Goal: Task Accomplishment & Management: Use online tool/utility

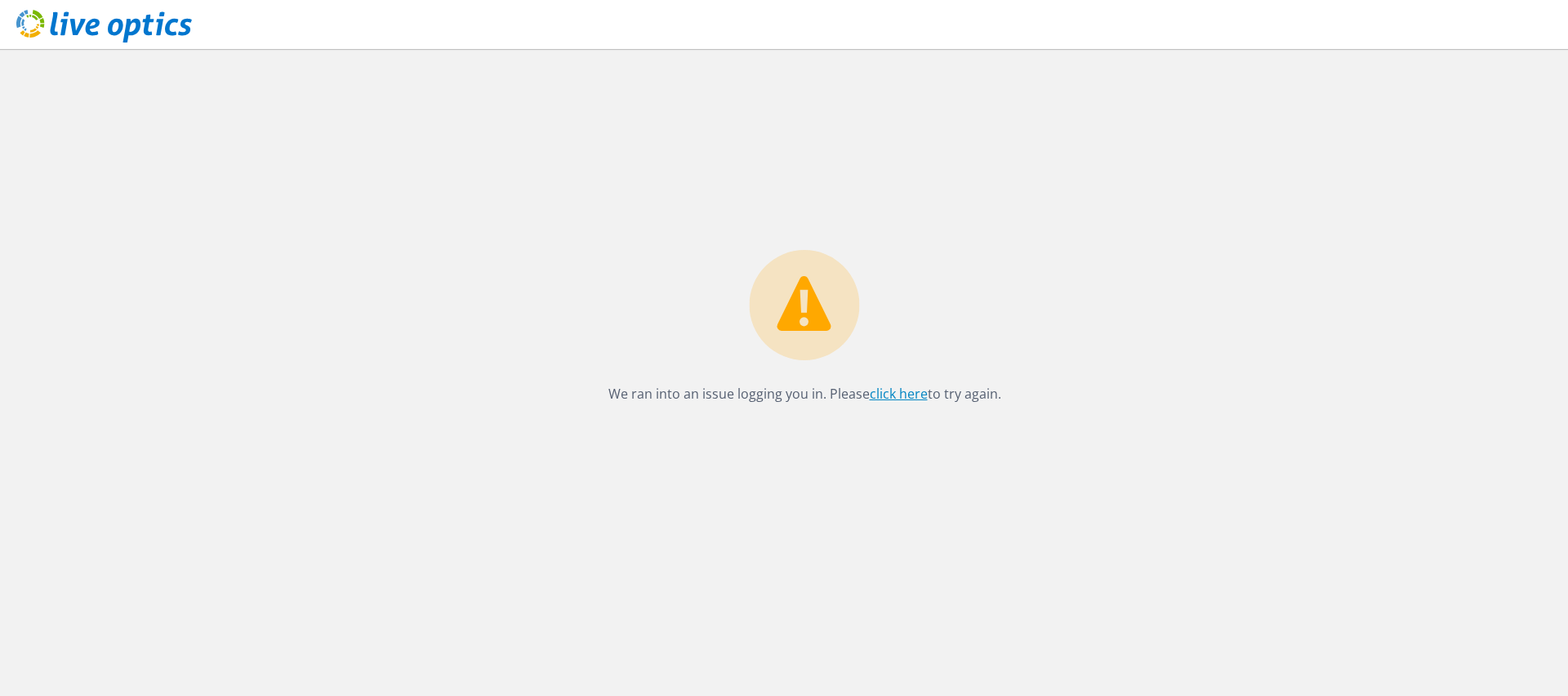
click at [887, 394] on link "click here" at bounding box center [898, 393] width 58 height 18
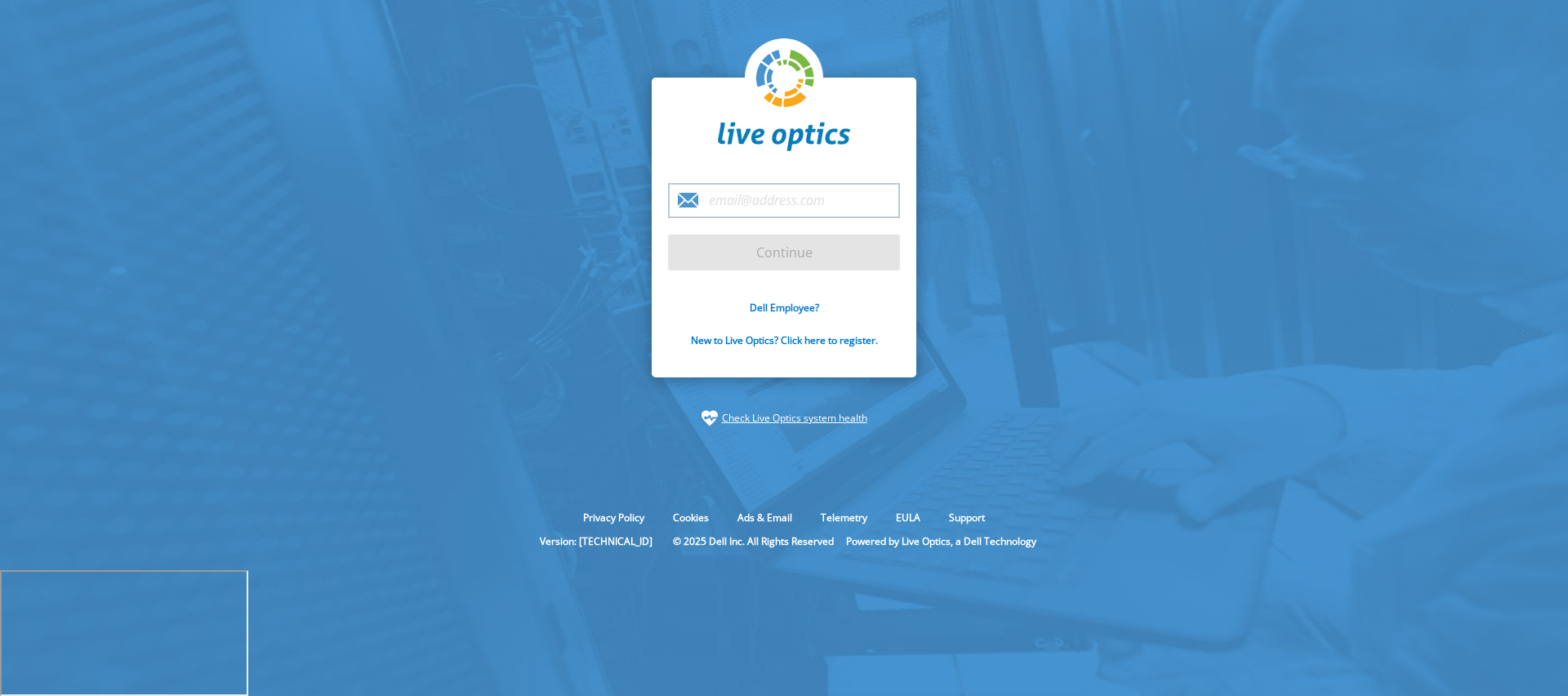
click at [750, 218] on input "email" at bounding box center [784, 200] width 232 height 35
type input "[EMAIL_ADDRESS][DOMAIN_NAME]"
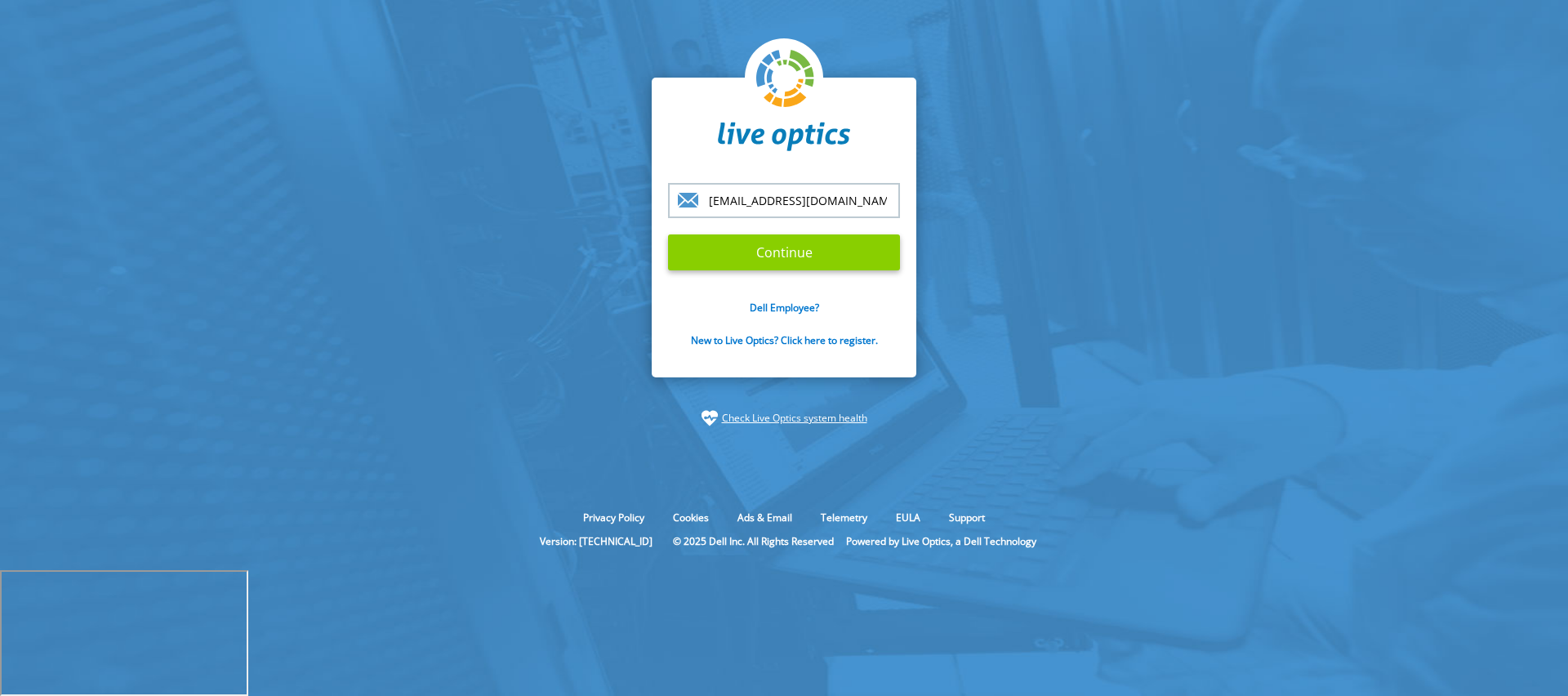
click at [783, 270] on input "Continue" at bounding box center [784, 252] width 232 height 36
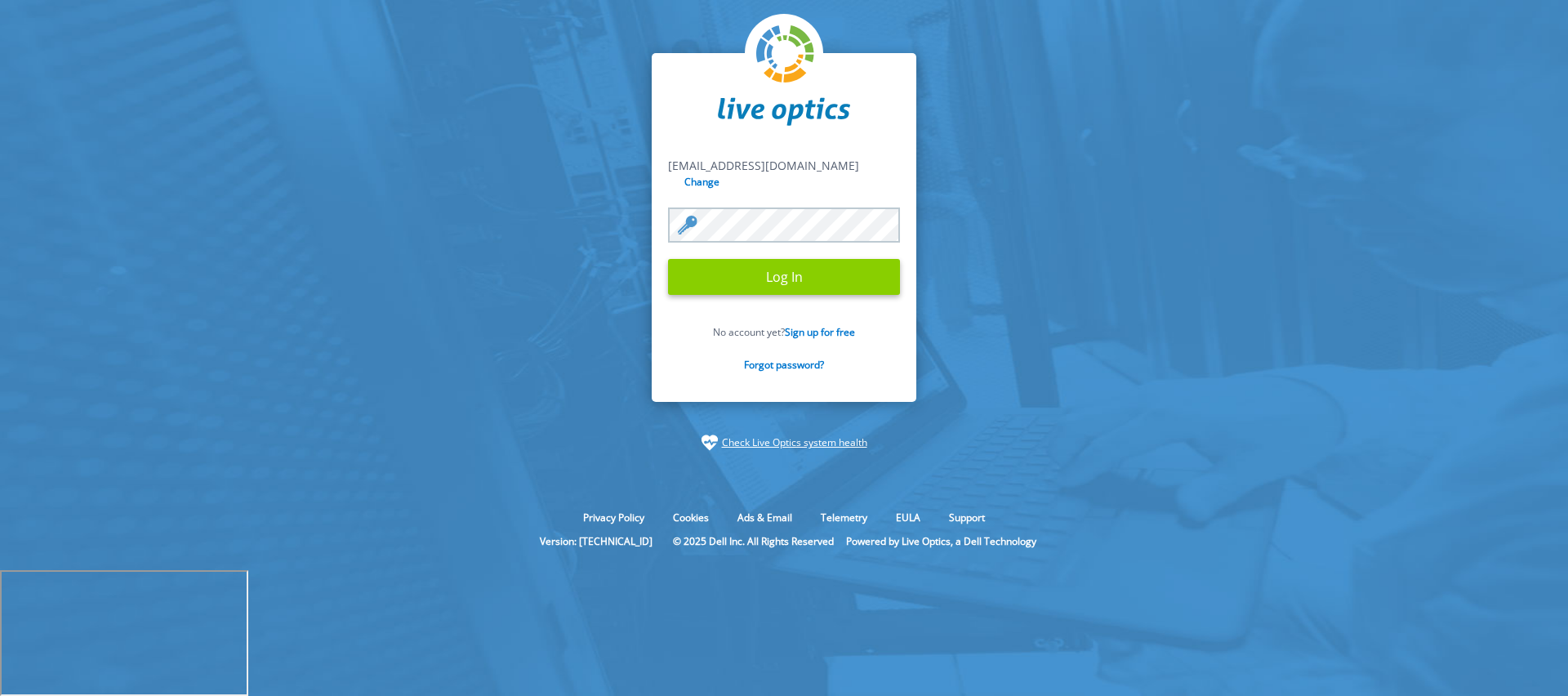
click at [717, 295] on input "Log In" at bounding box center [784, 277] width 232 height 36
click at [798, 295] on input "Log In" at bounding box center [784, 277] width 232 height 36
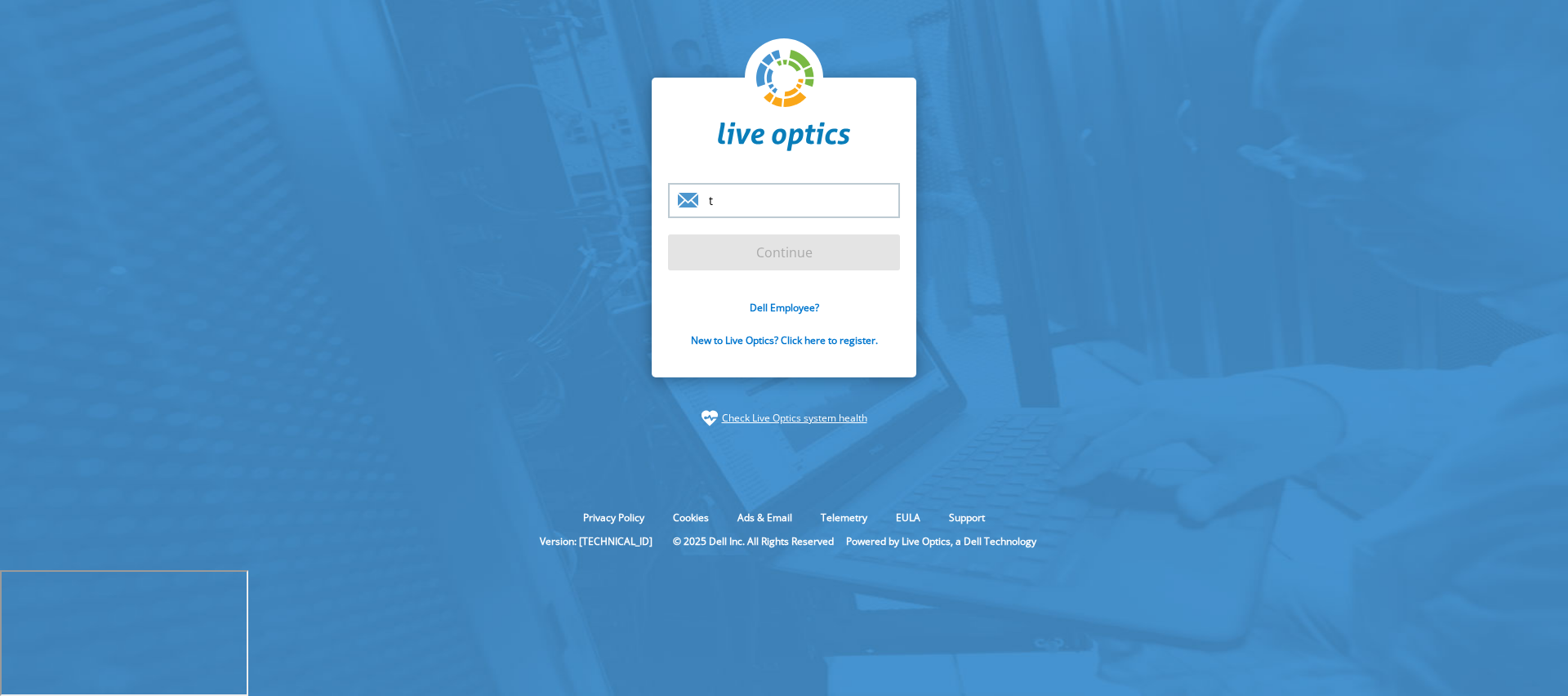
type input "[EMAIL_ADDRESS][DOMAIN_NAME]"
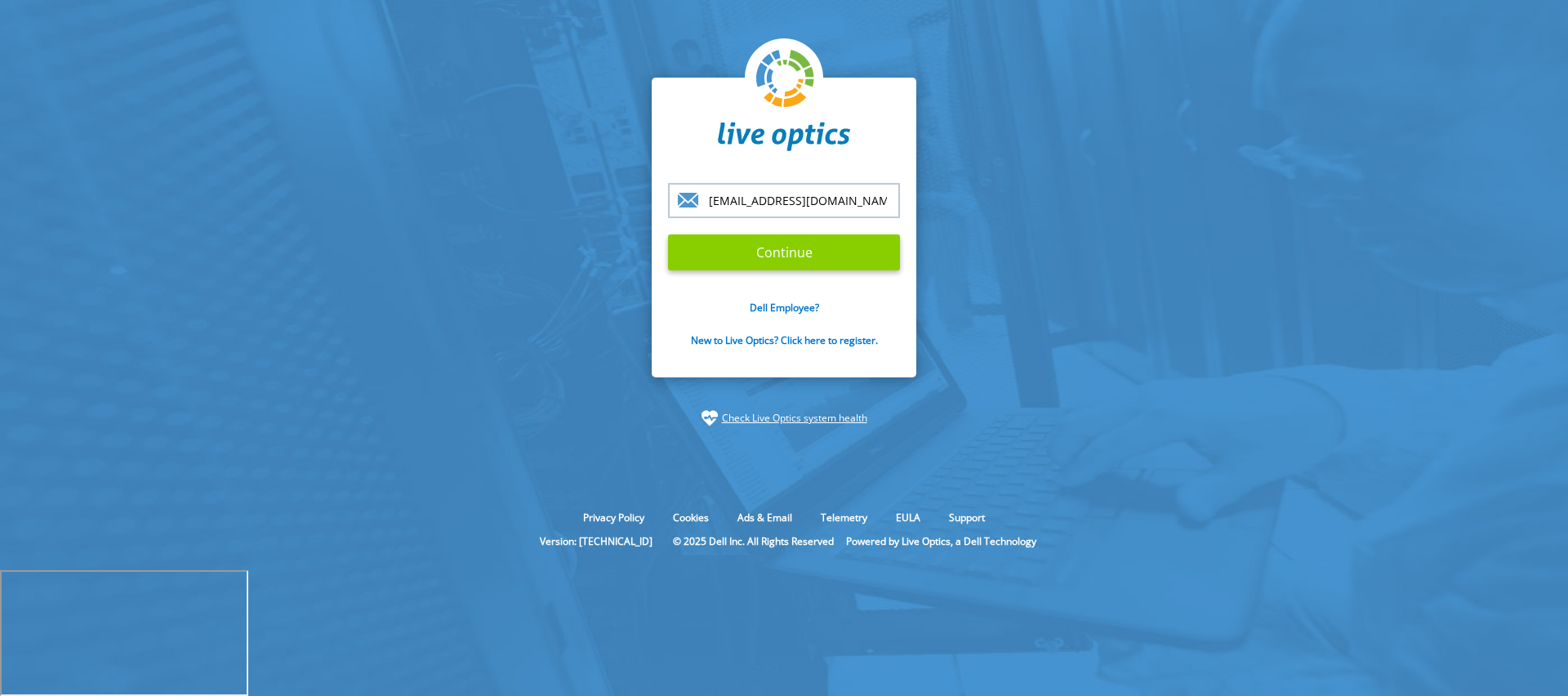
click at [788, 270] on input "Continue" at bounding box center [784, 252] width 232 height 36
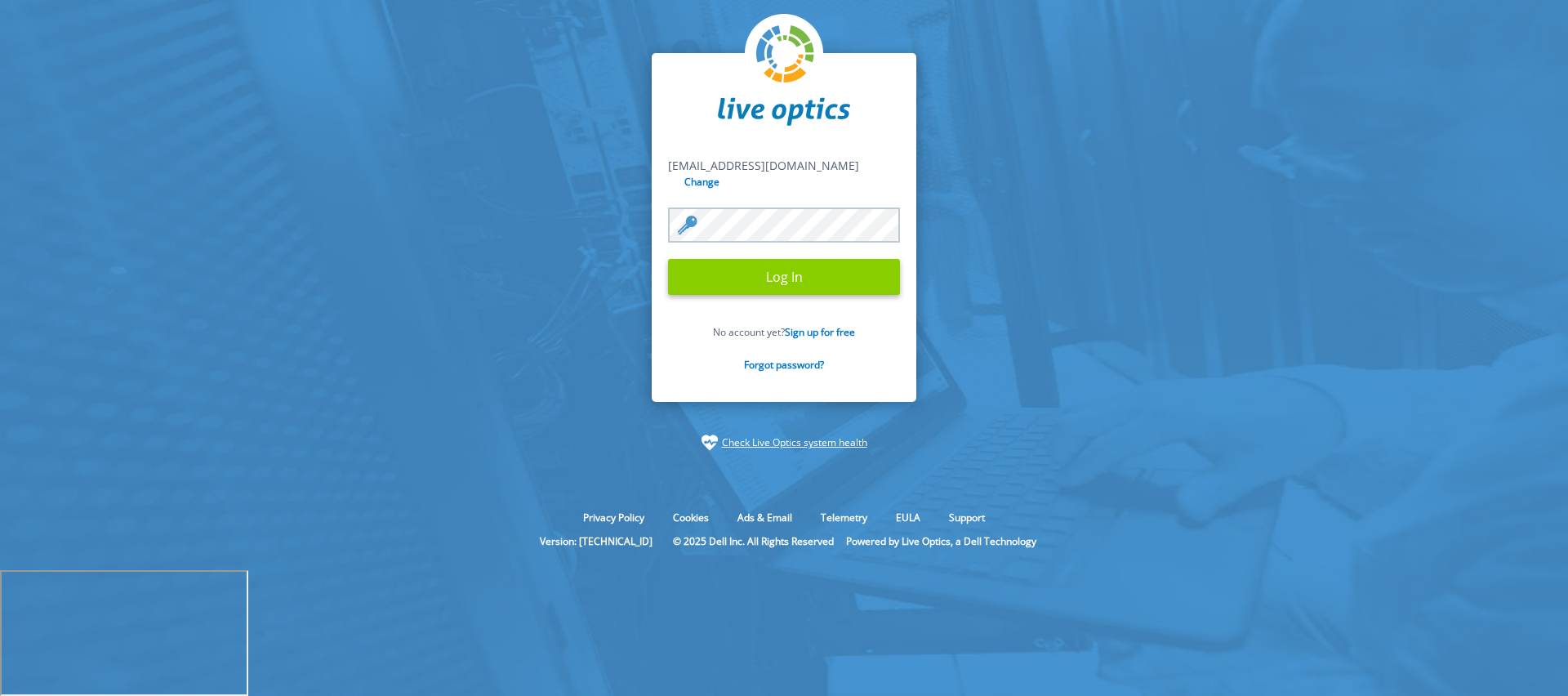
click at [797, 295] on input "Log In" at bounding box center [784, 277] width 232 height 36
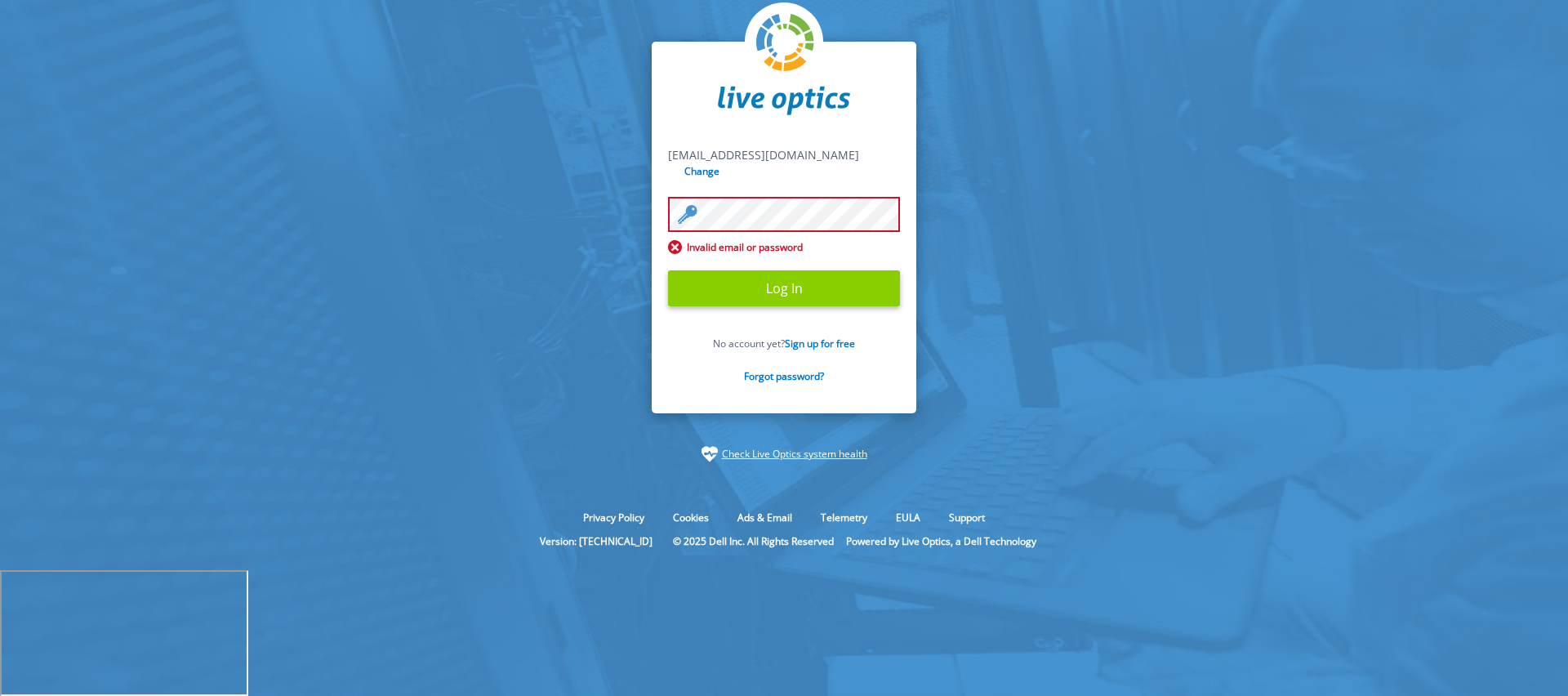
click at [776, 306] on input "Log In" at bounding box center [784, 288] width 232 height 36
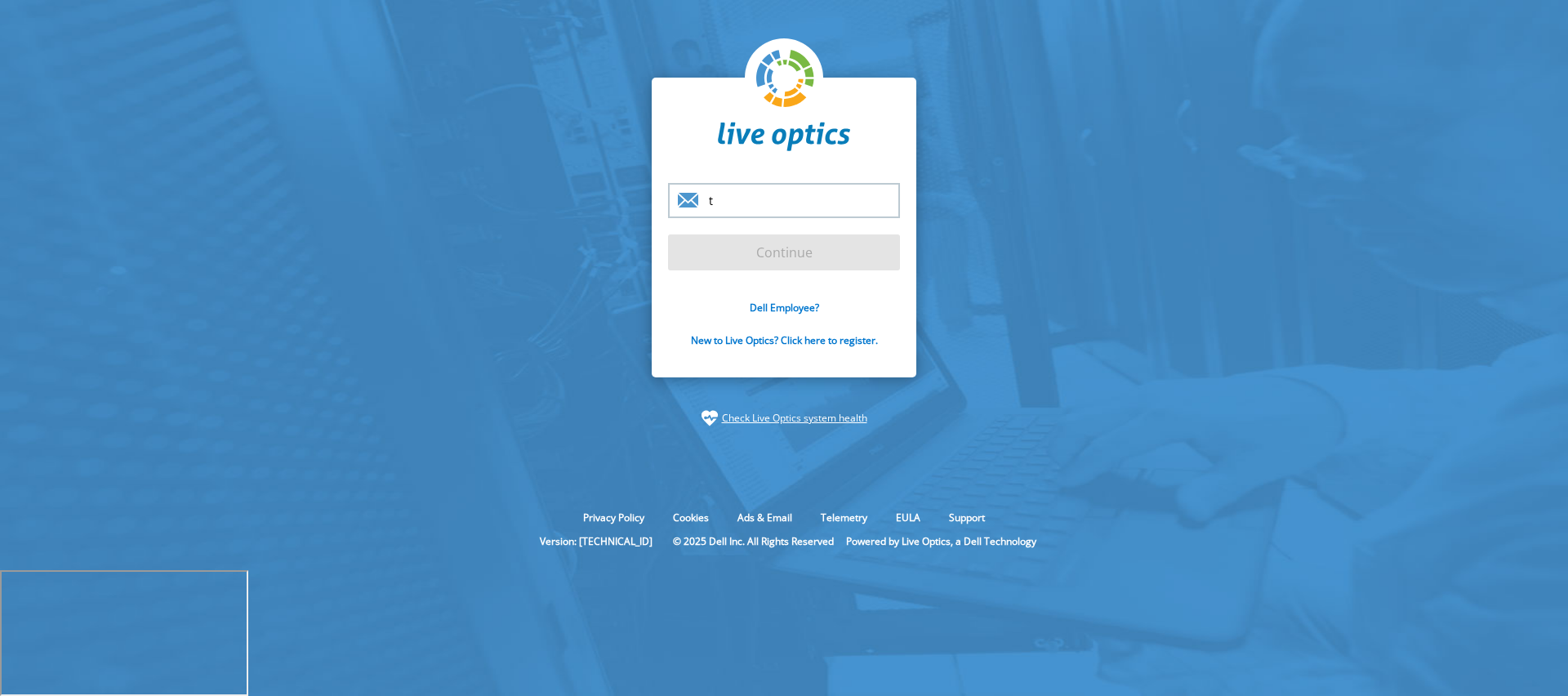
type input "[EMAIL_ADDRESS][DOMAIN_NAME]"
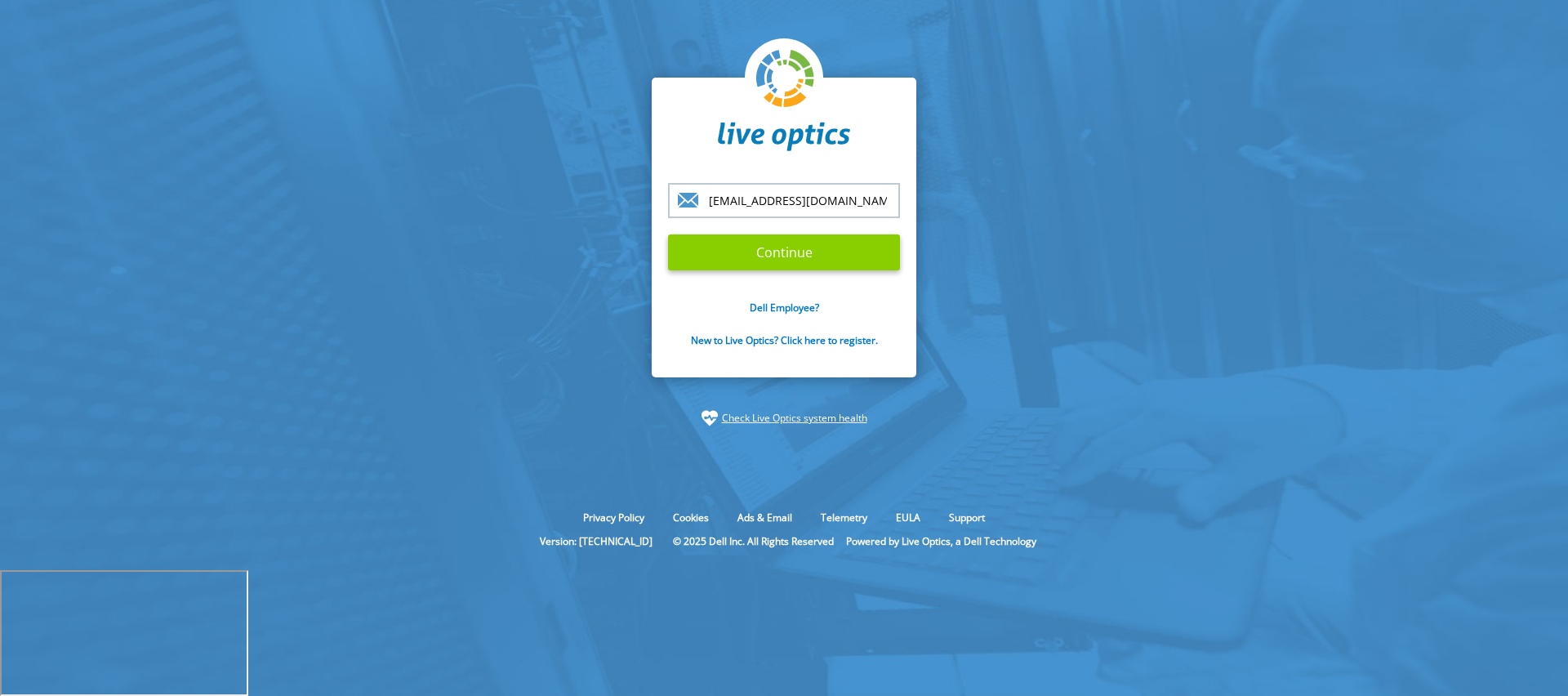
click at [803, 270] on input "Continue" at bounding box center [784, 252] width 232 height 36
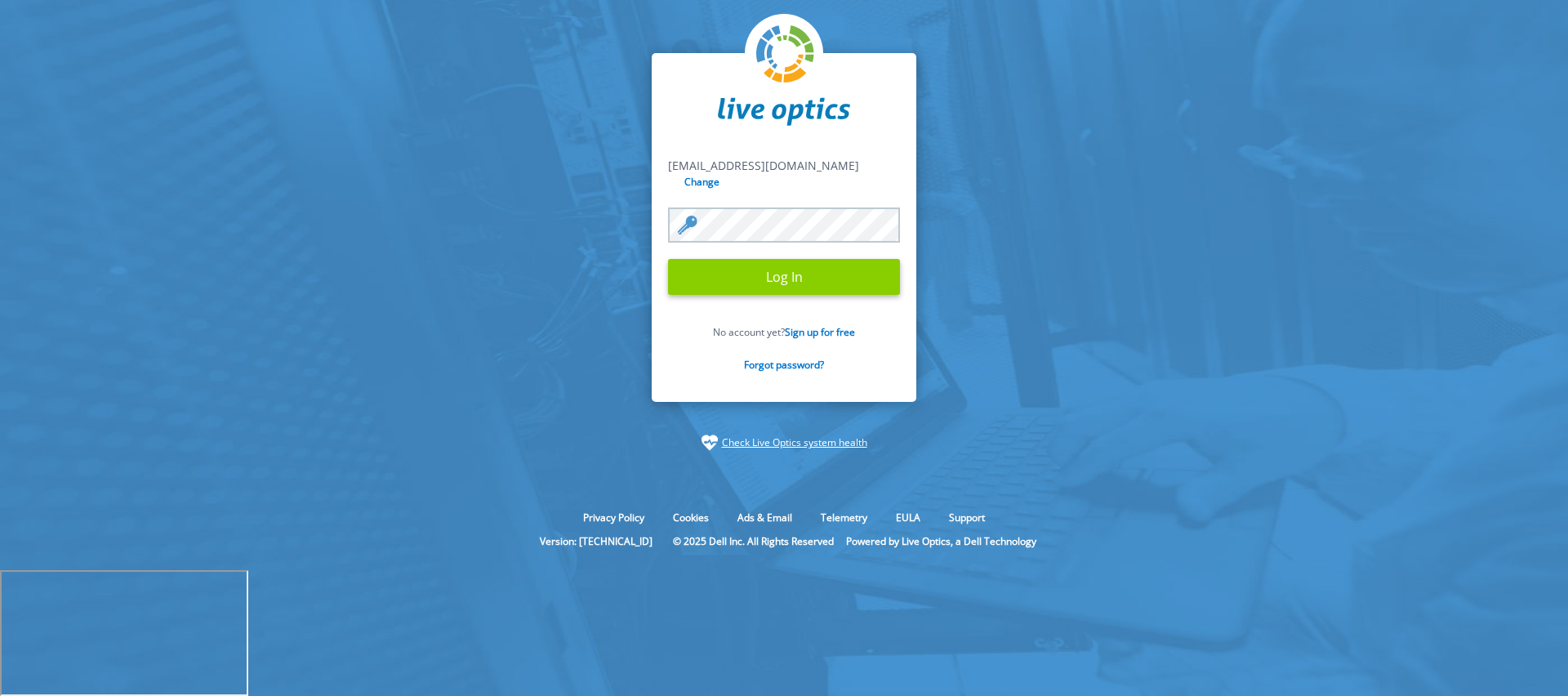
click at [781, 295] on input "Log In" at bounding box center [784, 277] width 232 height 36
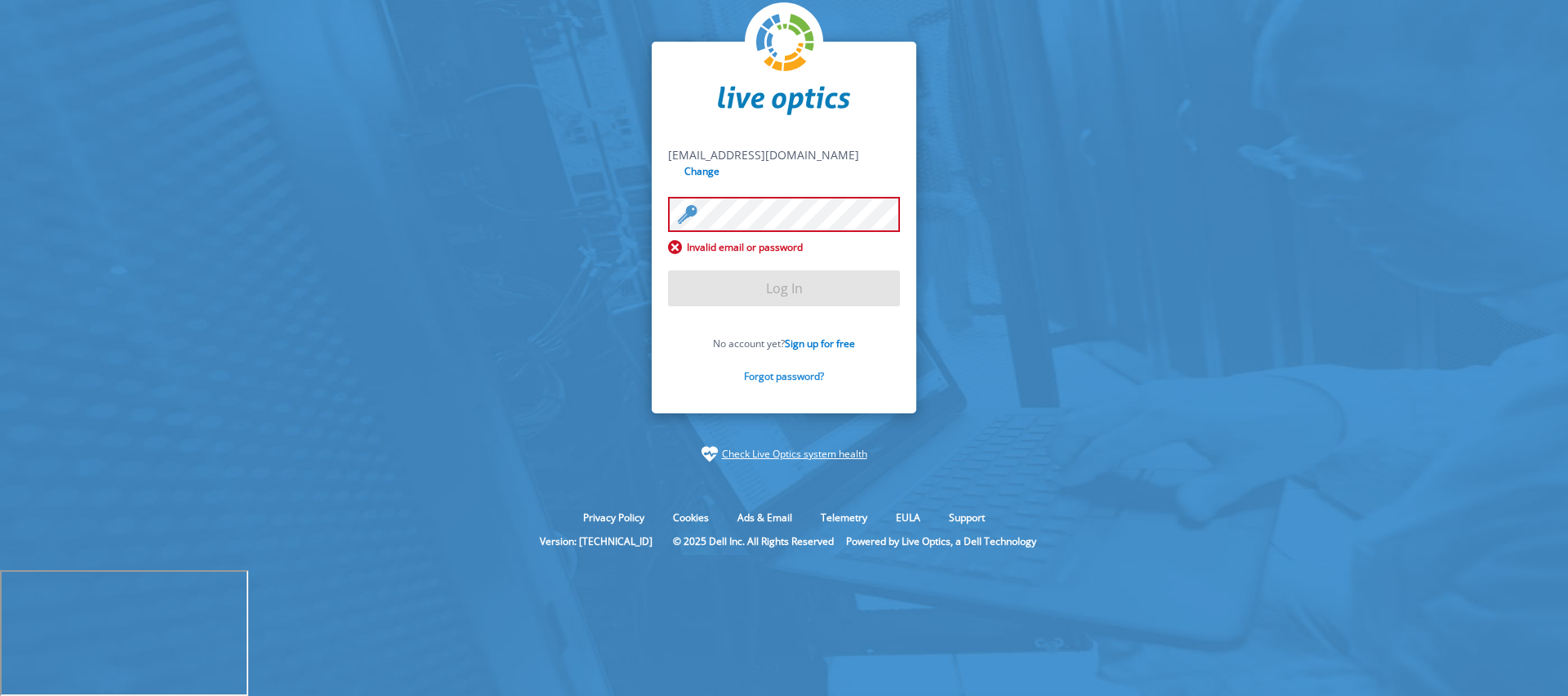
click at [782, 383] on link "Forgot password?" at bounding box center [784, 376] width 80 height 14
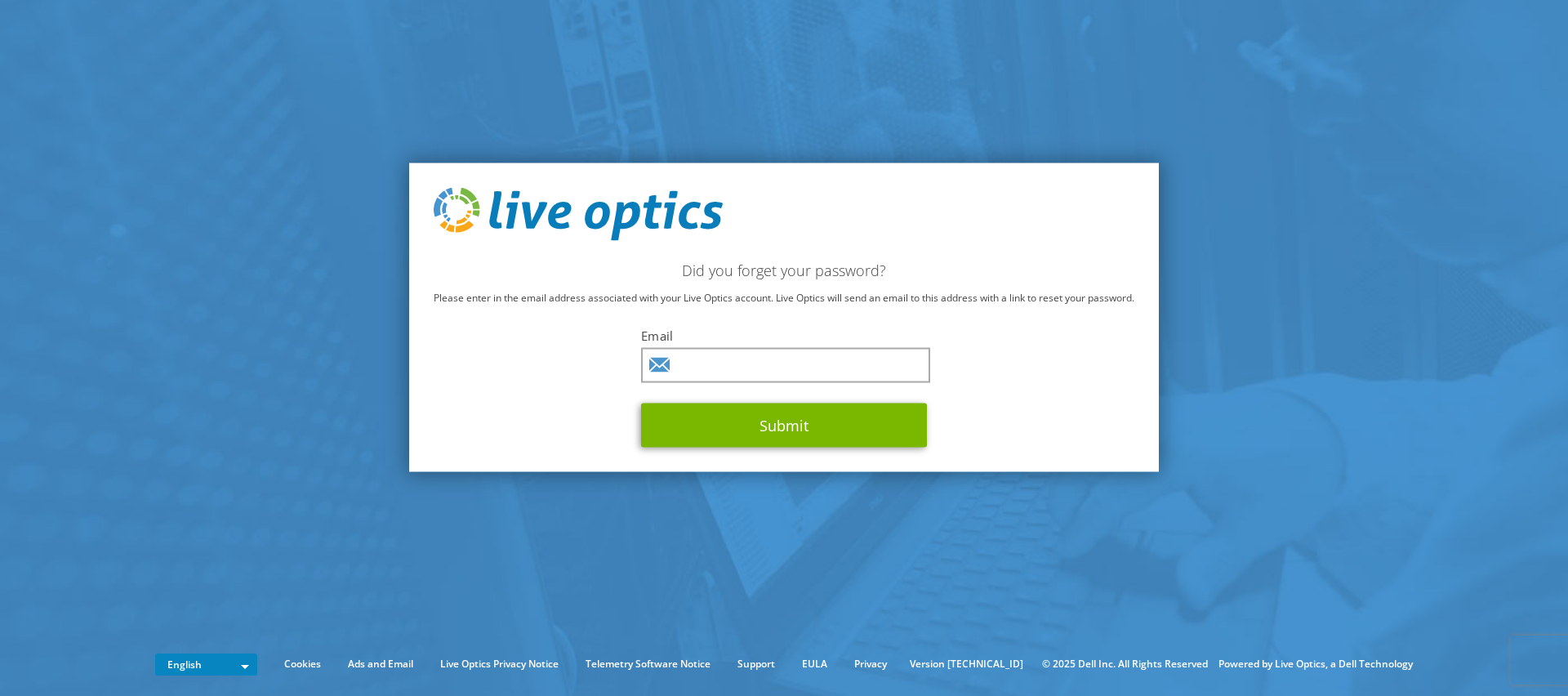
click at [740, 323] on div "Did you forget your password? Please enter in the email address associated with…" at bounding box center [784, 318] width 750 height 310
click at [742, 365] on input "text" at bounding box center [785, 365] width 289 height 35
type input "[EMAIL_ADDRESS][DOMAIN_NAME]"
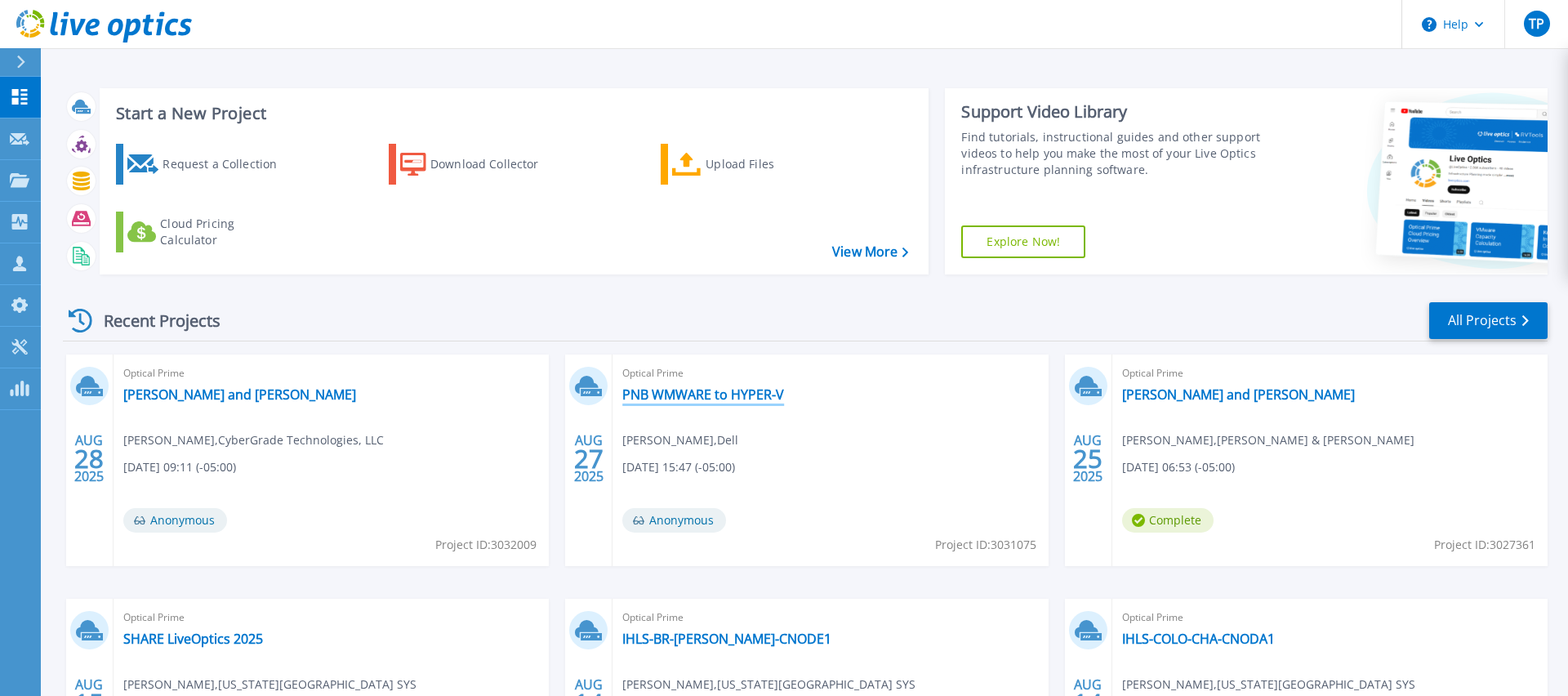
click at [712, 391] on link "PNB WMWARE to HYPER-V" at bounding box center [703, 394] width 162 height 16
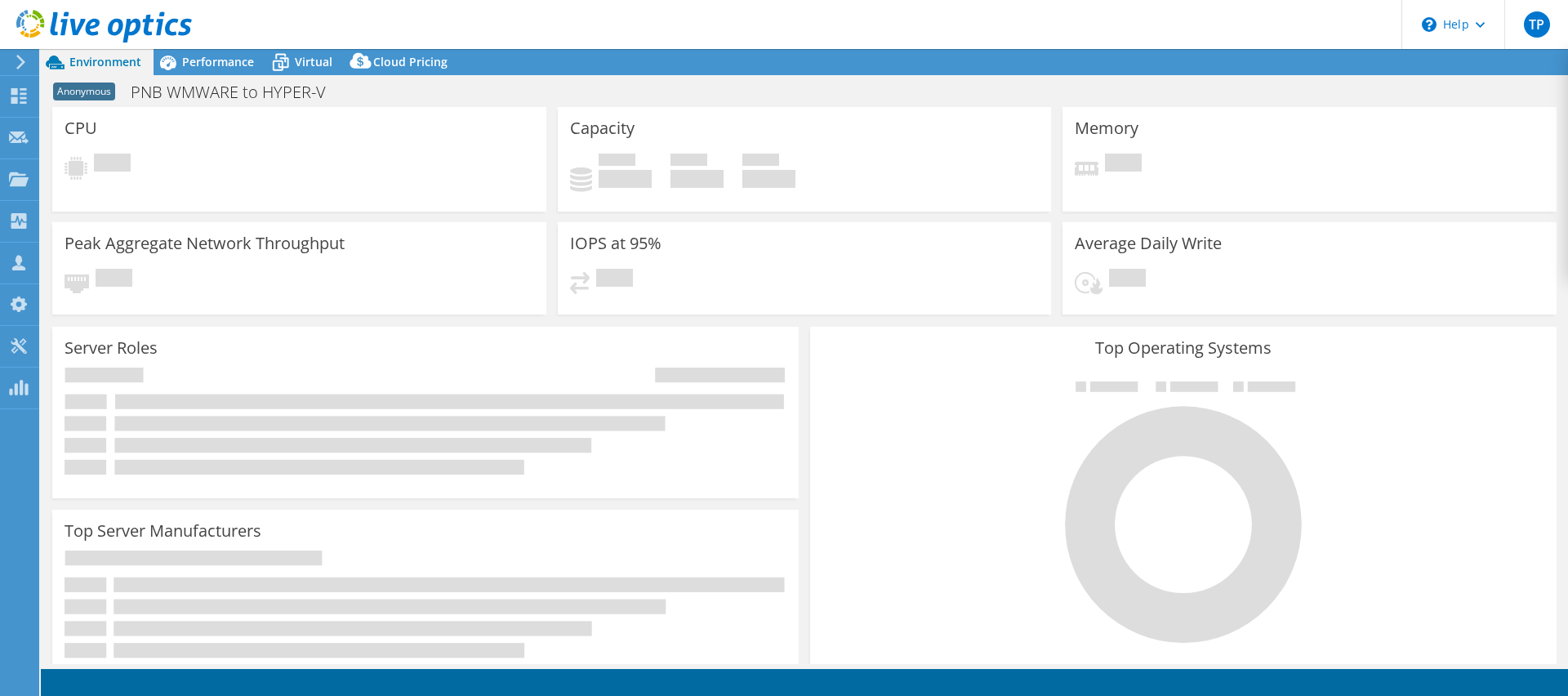
select select "USD"
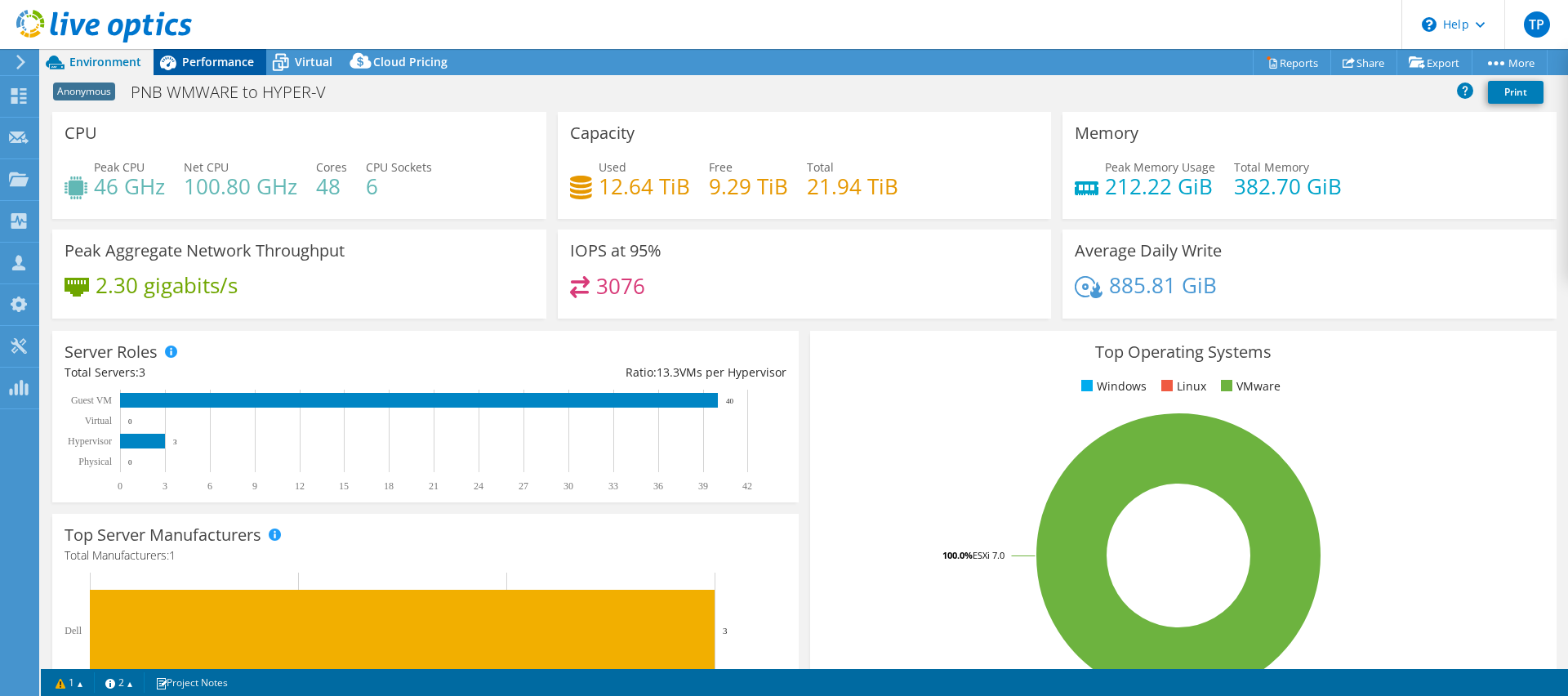
click at [244, 54] on span "Performance" at bounding box center [218, 61] width 72 height 15
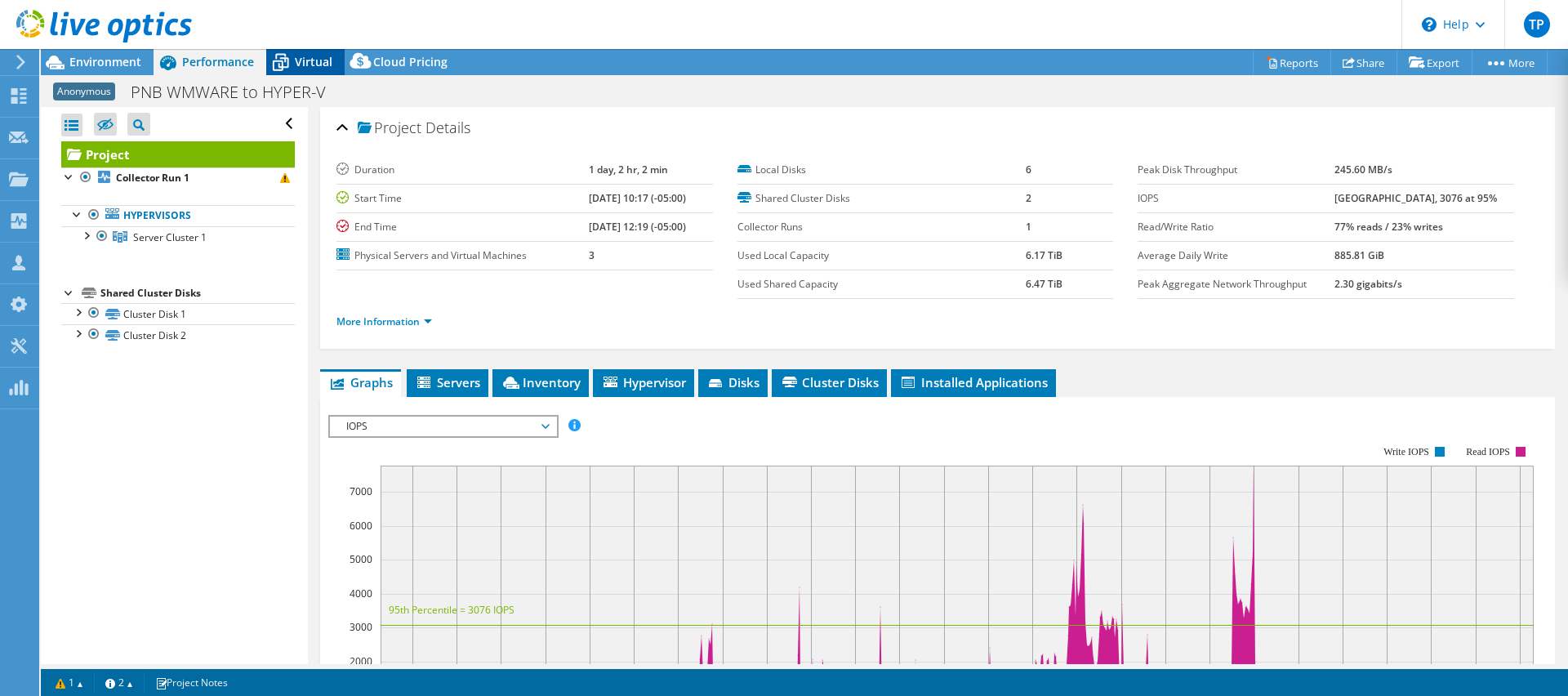
click at [283, 67] on icon at bounding box center [281, 63] width 16 height 13
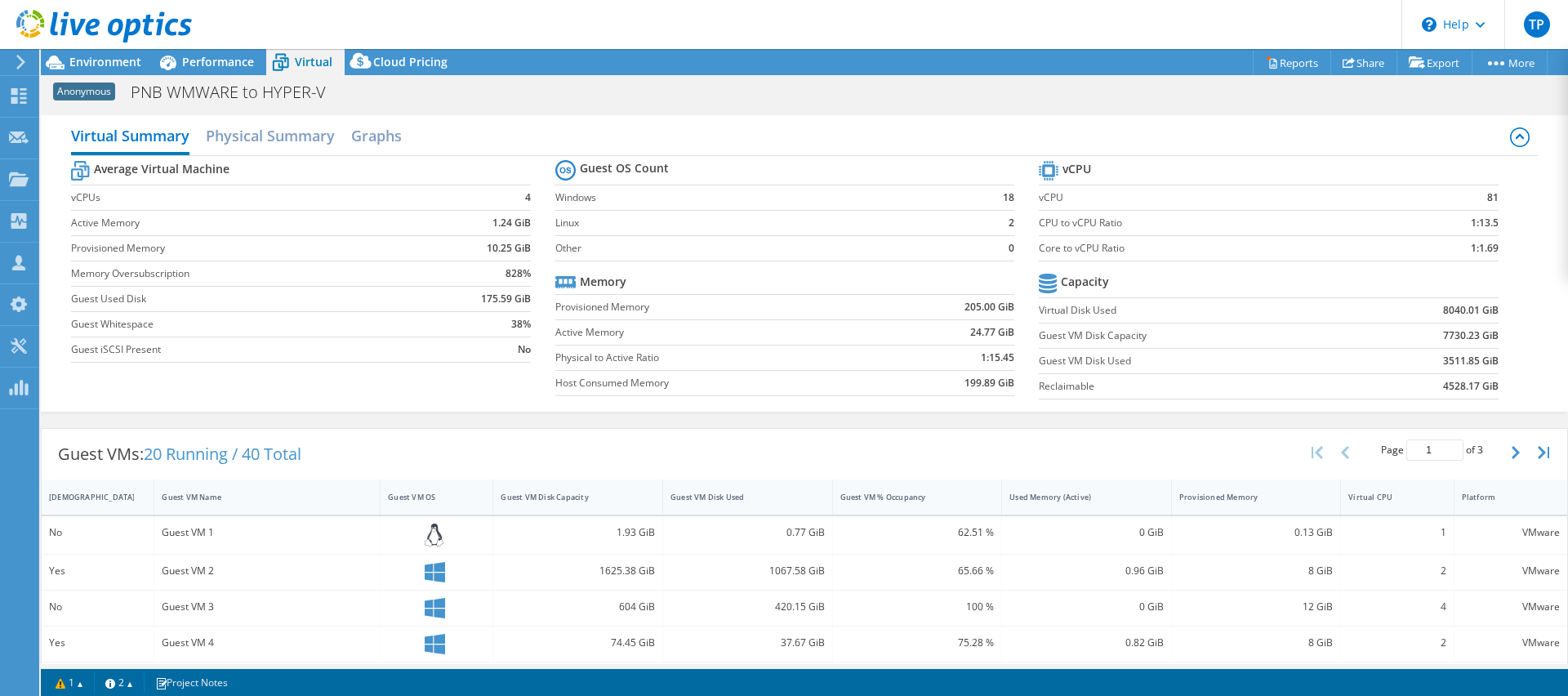
click at [102, 54] on div at bounding box center [95, 27] width 192 height 55
click at [110, 69] on div "Environment" at bounding box center [96, 62] width 112 height 26
